Goal: Transaction & Acquisition: Purchase product/service

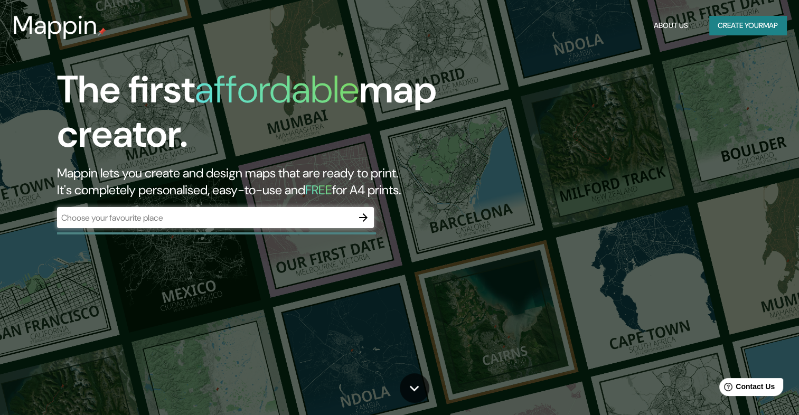
click at [309, 207] on div "​" at bounding box center [215, 217] width 317 height 21
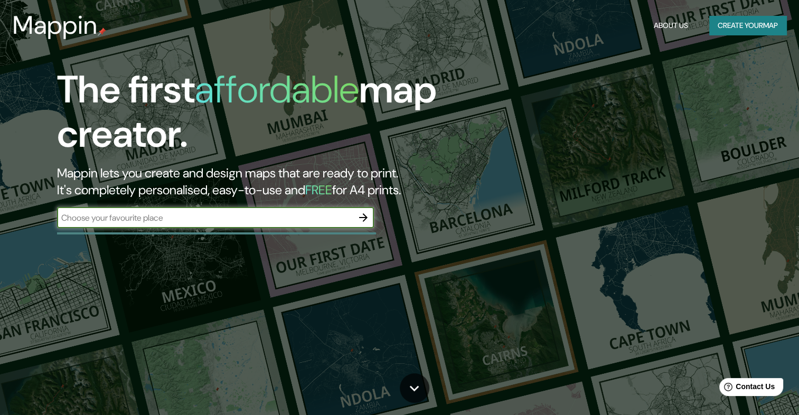
click at [333, 219] on input "text" at bounding box center [205, 218] width 296 height 12
click at [361, 222] on icon "button" at bounding box center [363, 217] width 13 height 13
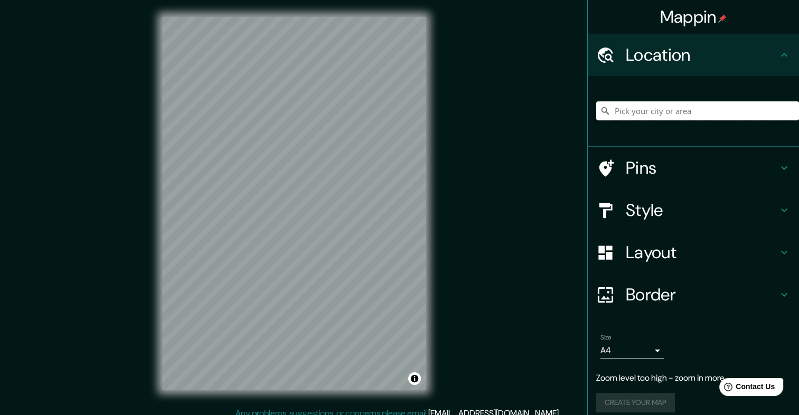
click at [624, 109] on input "Pick your city or area" at bounding box center [697, 110] width 203 height 19
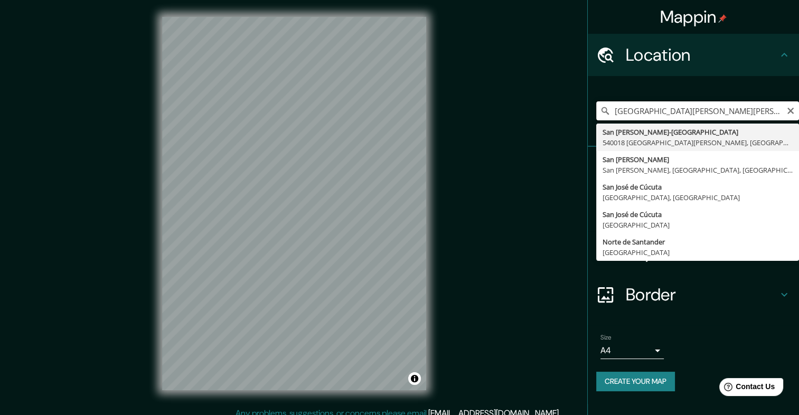
click at [656, 111] on input "[GEOGRAPHIC_DATA][PERSON_NAME][PERSON_NAME], [GEOGRAPHIC_DATA], [GEOGRAPHIC_DAT…" at bounding box center [697, 110] width 203 height 19
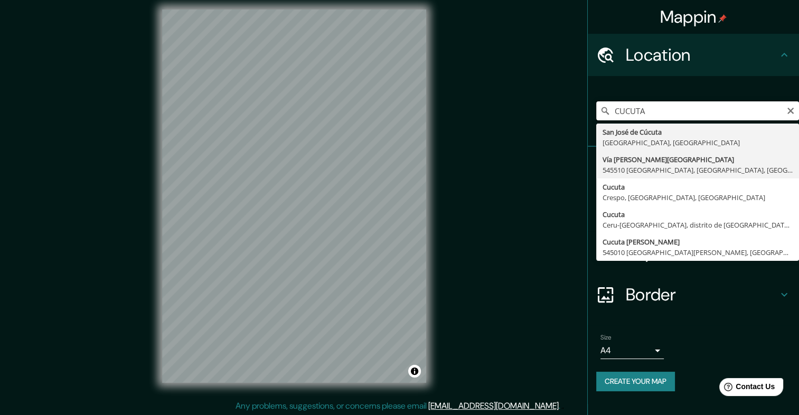
scroll to position [9, 0]
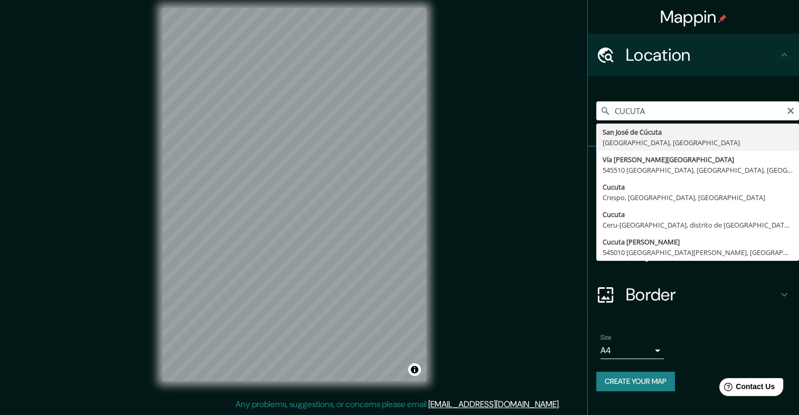
type input "San [PERSON_NAME], [GEOGRAPHIC_DATA], [GEOGRAPHIC_DATA]"
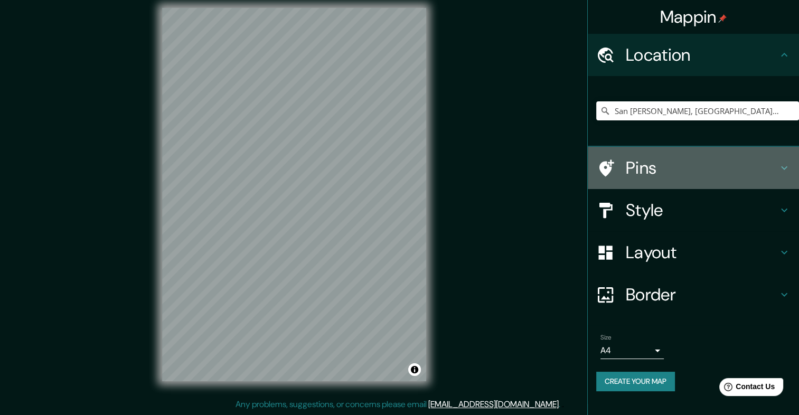
click at [662, 168] on h4 "Pins" at bounding box center [701, 167] width 152 height 21
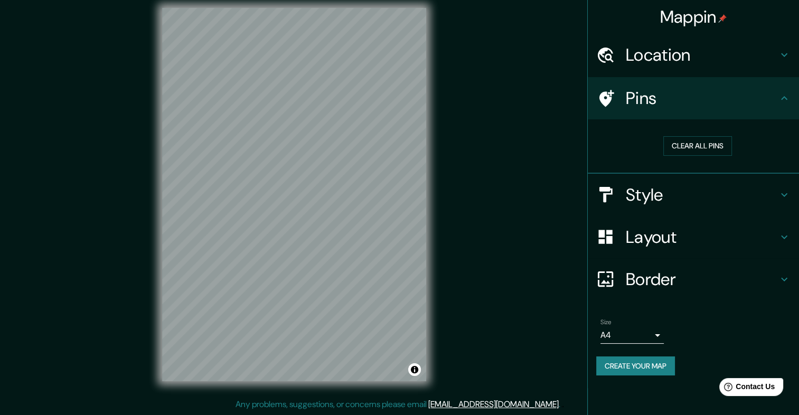
click at [523, 304] on div "Mappin Location [GEOGRAPHIC_DATA][PERSON_NAME], [GEOGRAPHIC_DATA], [GEOGRAPHIC_…" at bounding box center [399, 203] width 799 height 424
